Goal: Navigation & Orientation: Find specific page/section

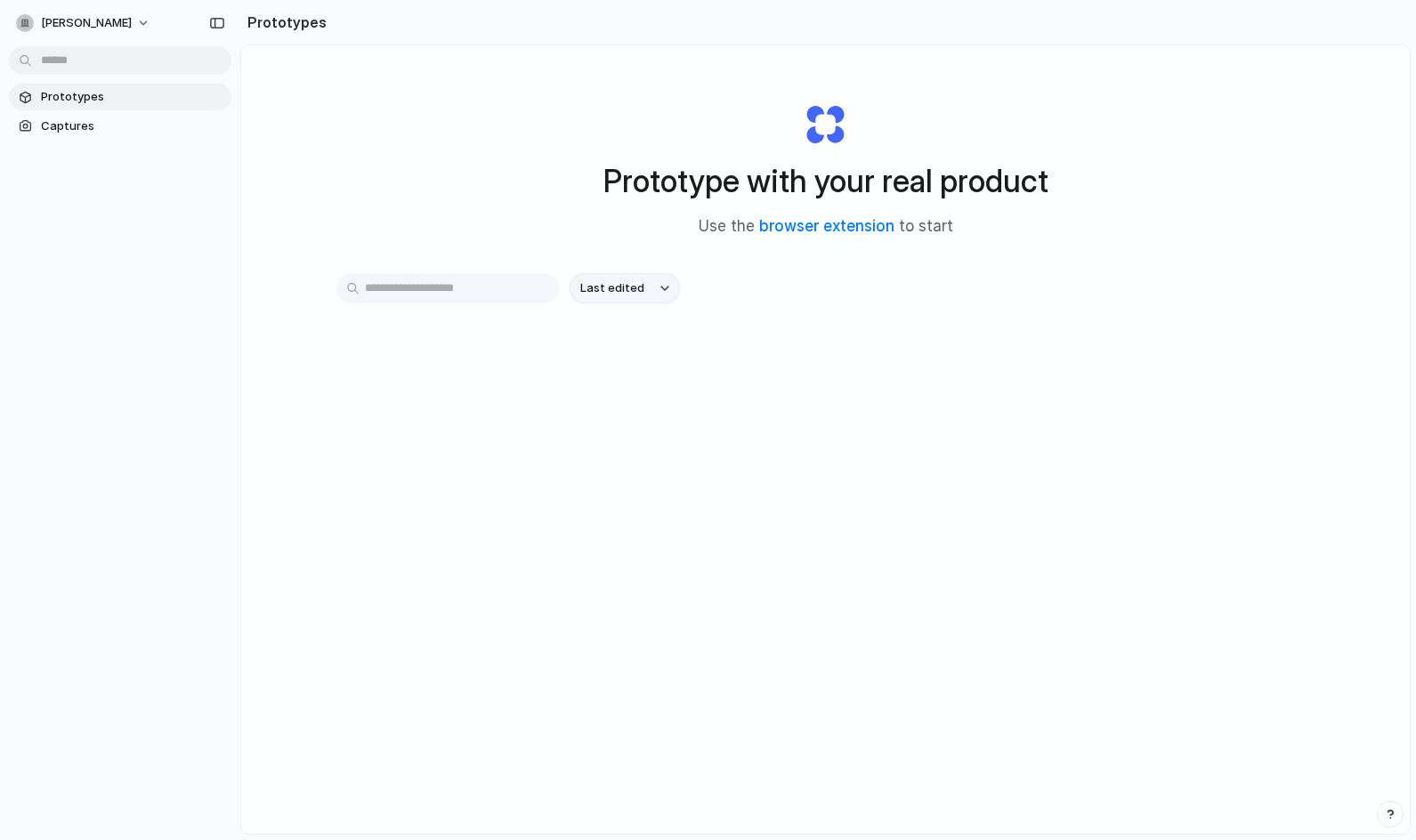
click at [669, 286] on button "Last edited" at bounding box center [625, 289] width 110 height 30
click at [33, 93] on div at bounding box center [25, 97] width 18 height 18
click at [61, 122] on span "Captures" at bounding box center [133, 126] width 184 height 18
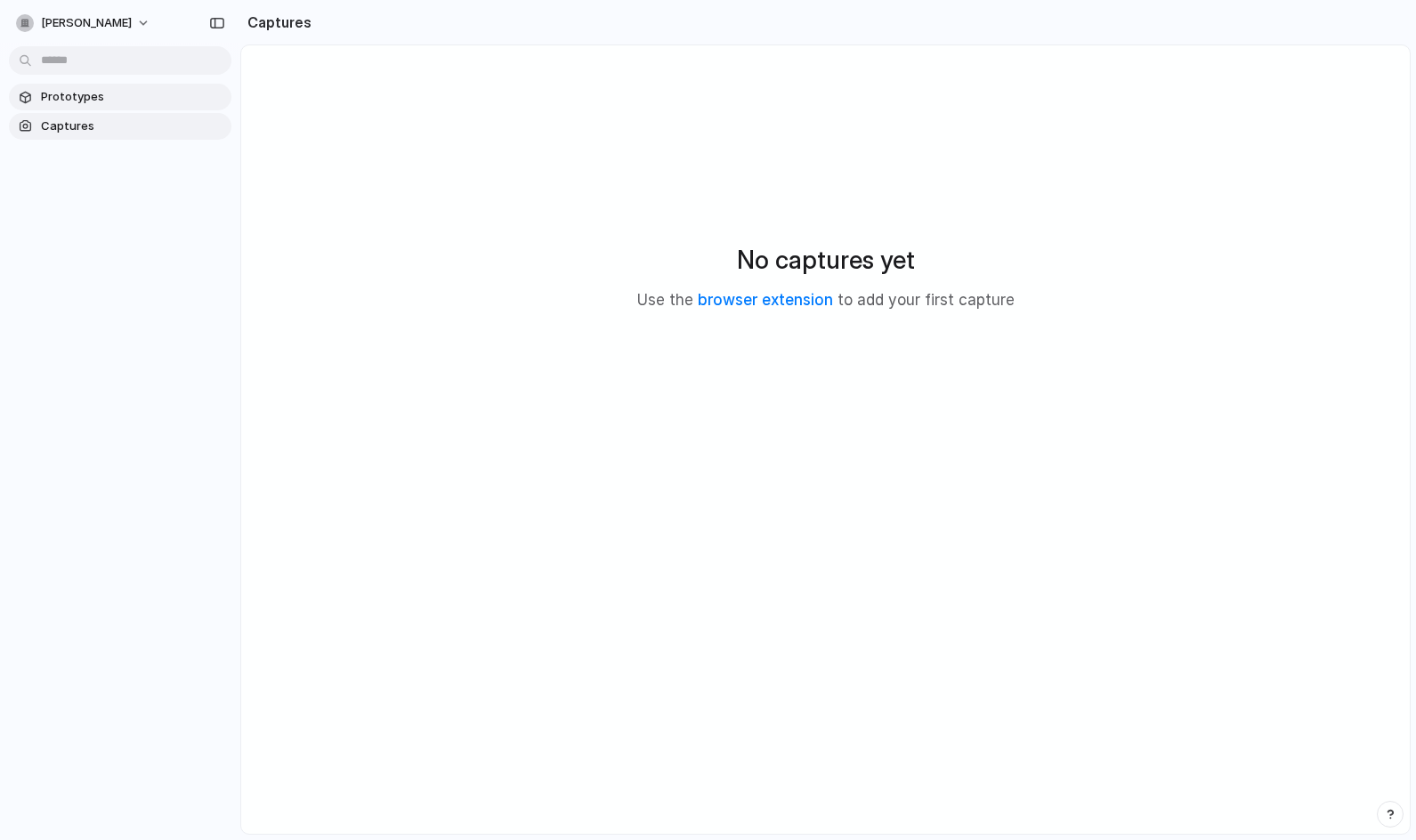
click at [82, 95] on span "Prototypes" at bounding box center [133, 97] width 184 height 18
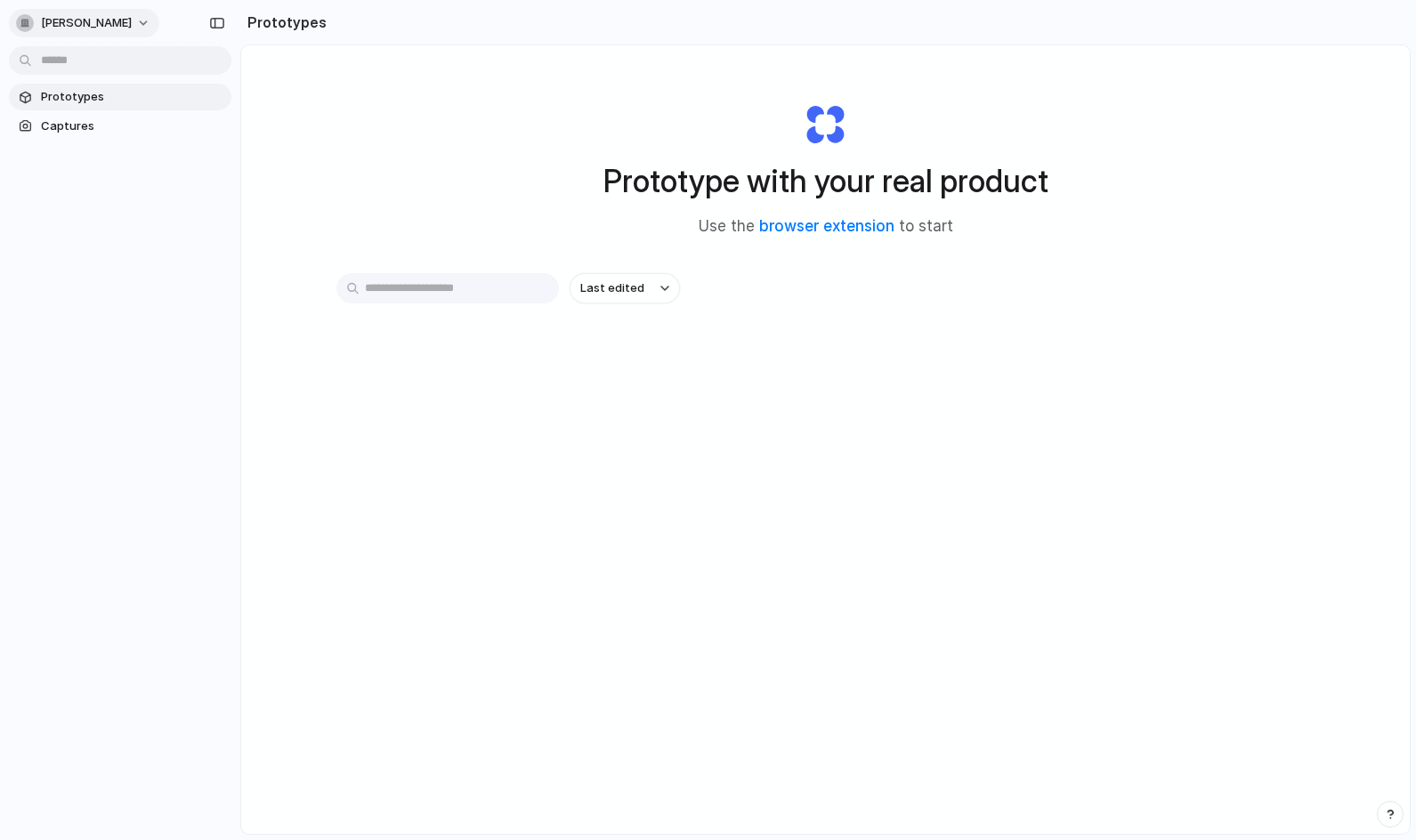
click at [126, 17] on button "[PERSON_NAME]" at bounding box center [84, 23] width 151 height 29
click at [479, 135] on div "Settings Invite members Change theme Sign out" at bounding box center [708, 420] width 1416 height 840
